Goal: Task Accomplishment & Management: Use online tool/utility

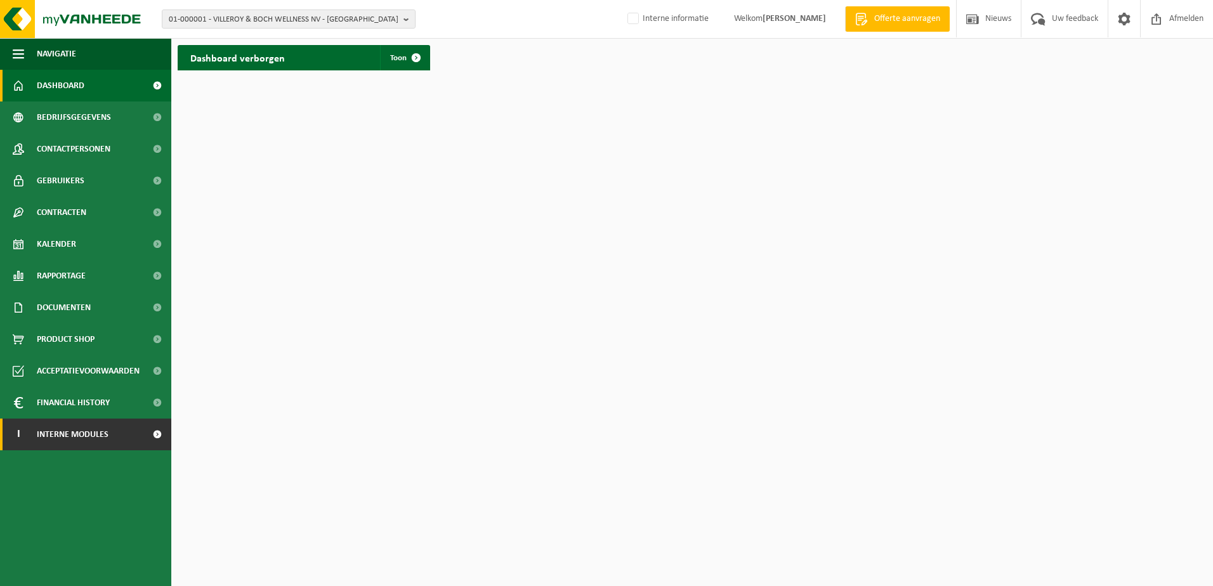
click at [95, 437] on span "Interne modules" at bounding box center [73, 435] width 72 height 32
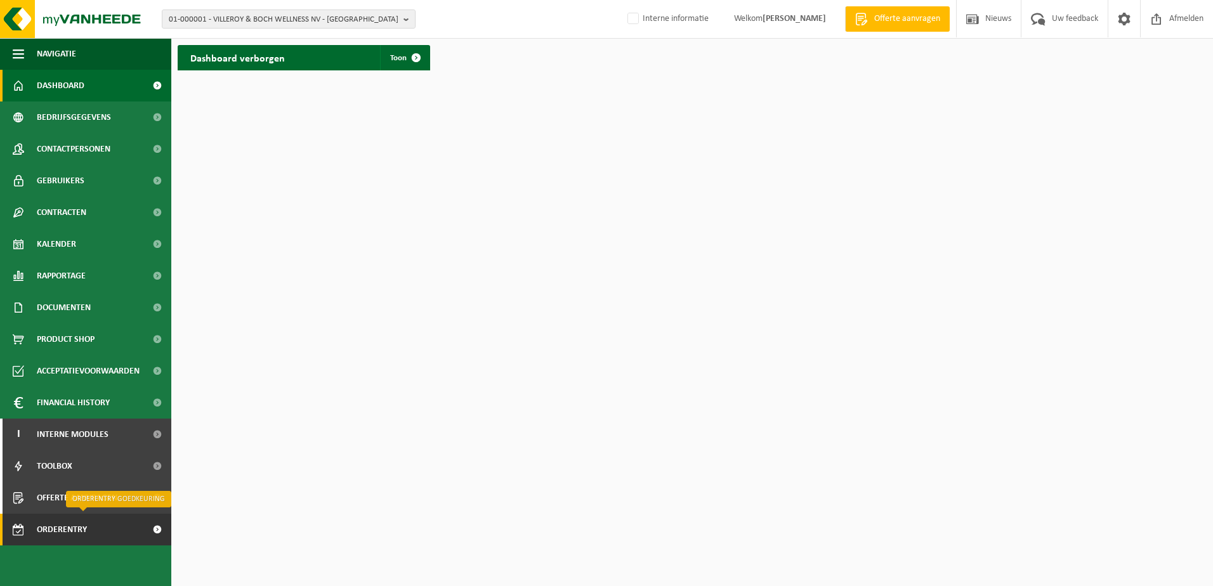
drag, startPoint x: 65, startPoint y: 529, endPoint x: 166, endPoint y: 520, distance: 101.3
click at [67, 527] on span "Orderentry Goedkeuring" at bounding box center [90, 530] width 107 height 32
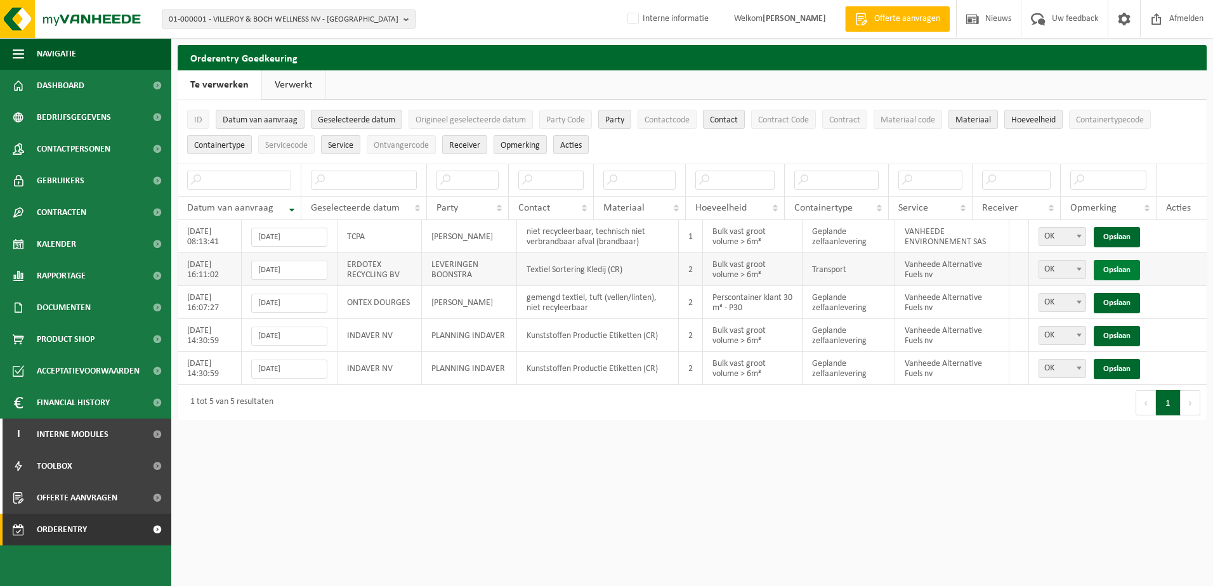
click at [1124, 269] on link "Opslaan" at bounding box center [1117, 270] width 46 height 20
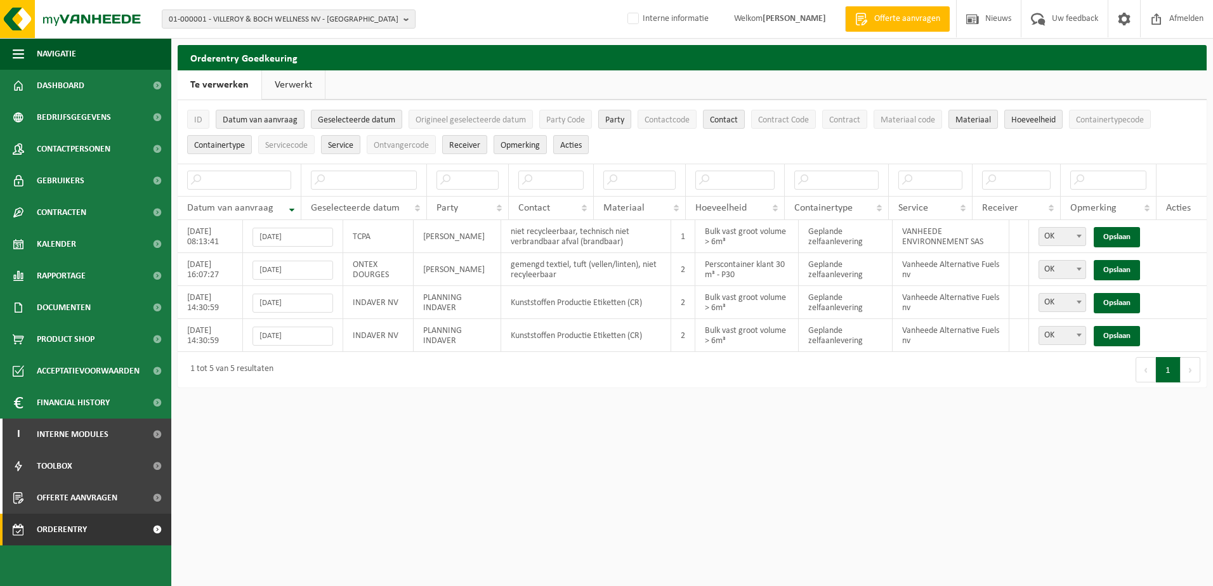
click at [1124, 269] on link "Opslaan" at bounding box center [1117, 270] width 46 height 20
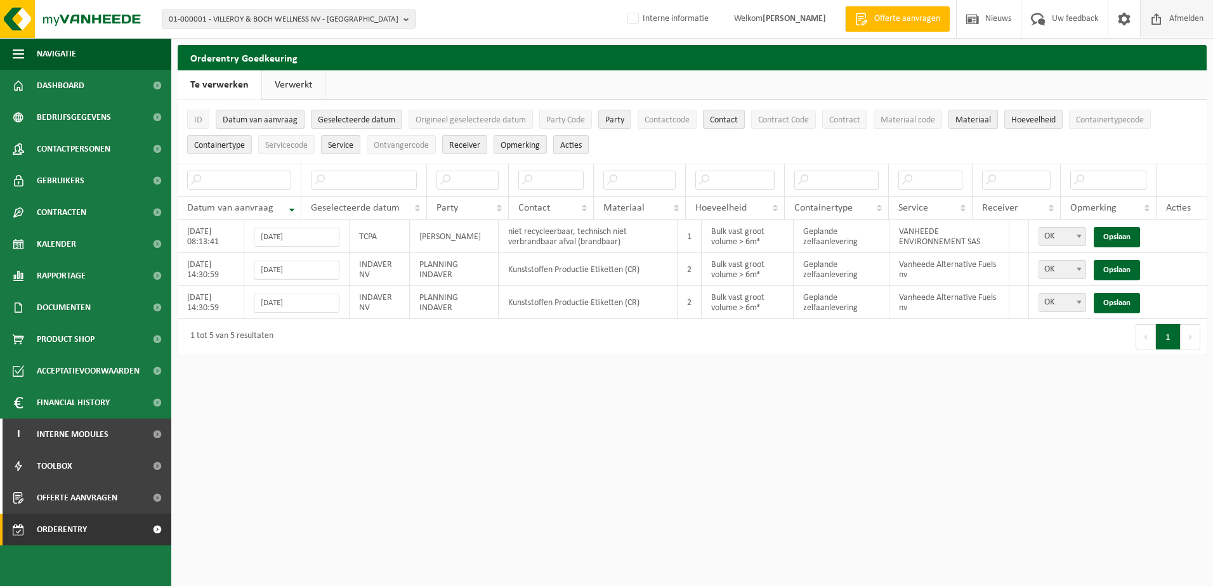
click at [1185, 14] on span "Afmelden" at bounding box center [1186, 18] width 41 height 37
